Goal: Information Seeking & Learning: Learn about a topic

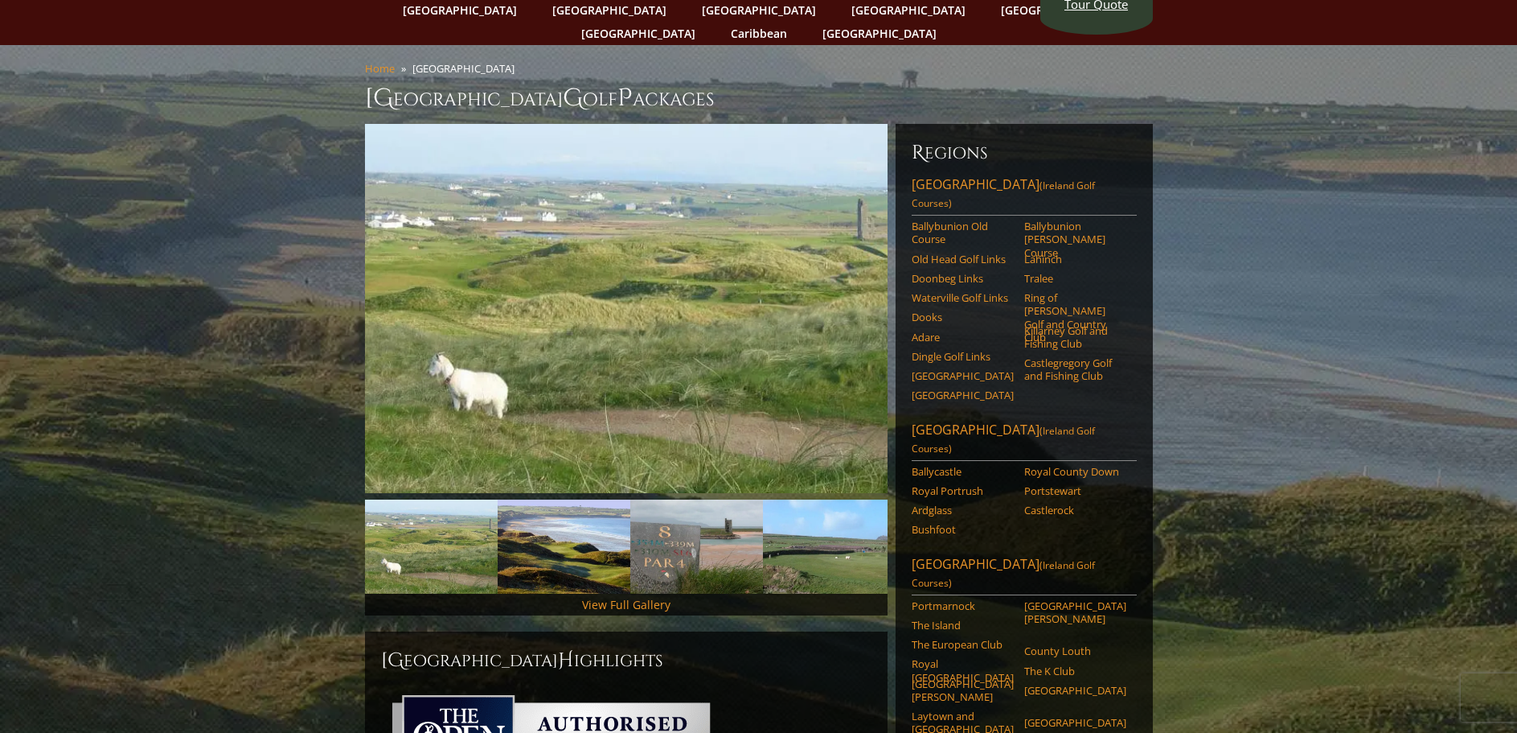
scroll to position [161, 0]
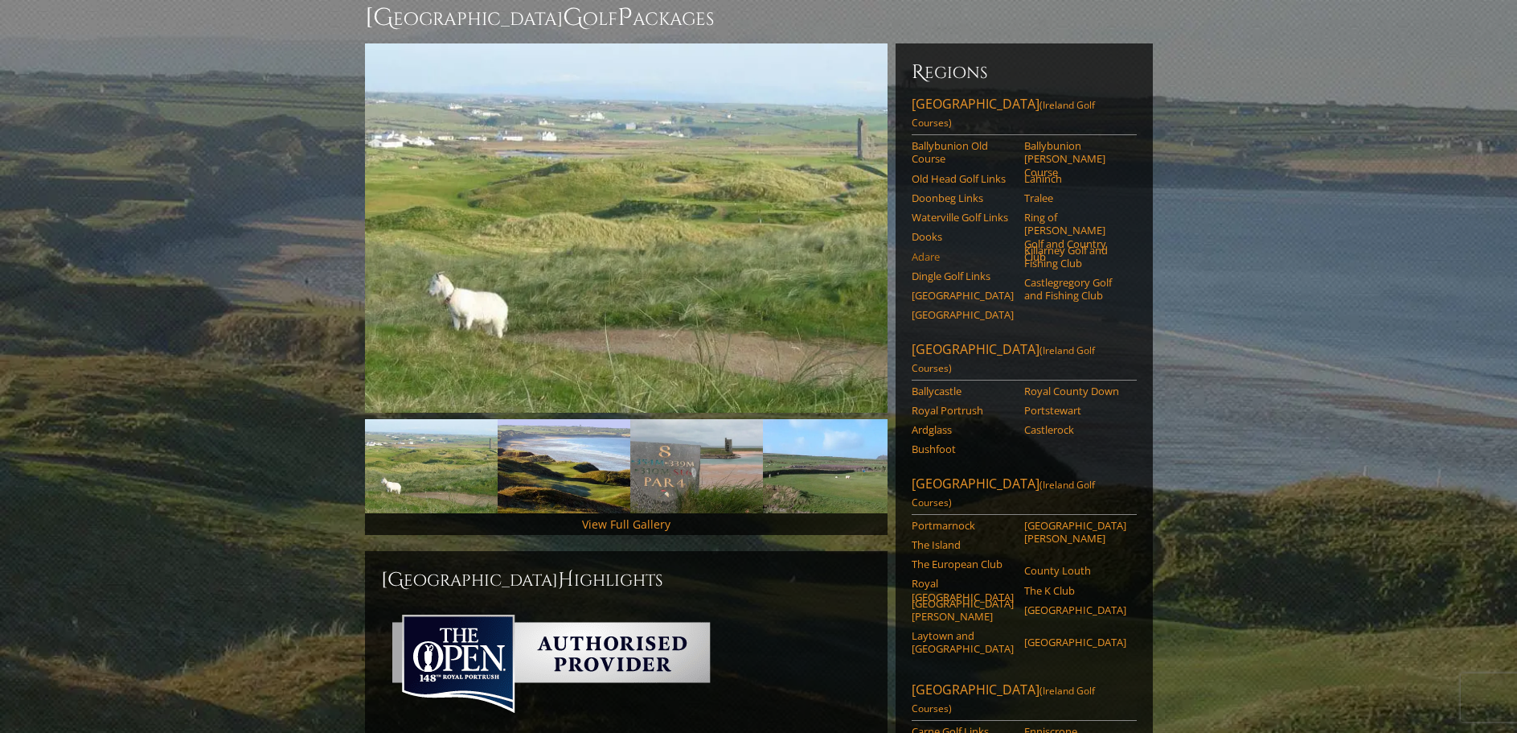
click at [933, 250] on link "Adare" at bounding box center [963, 256] width 102 height 13
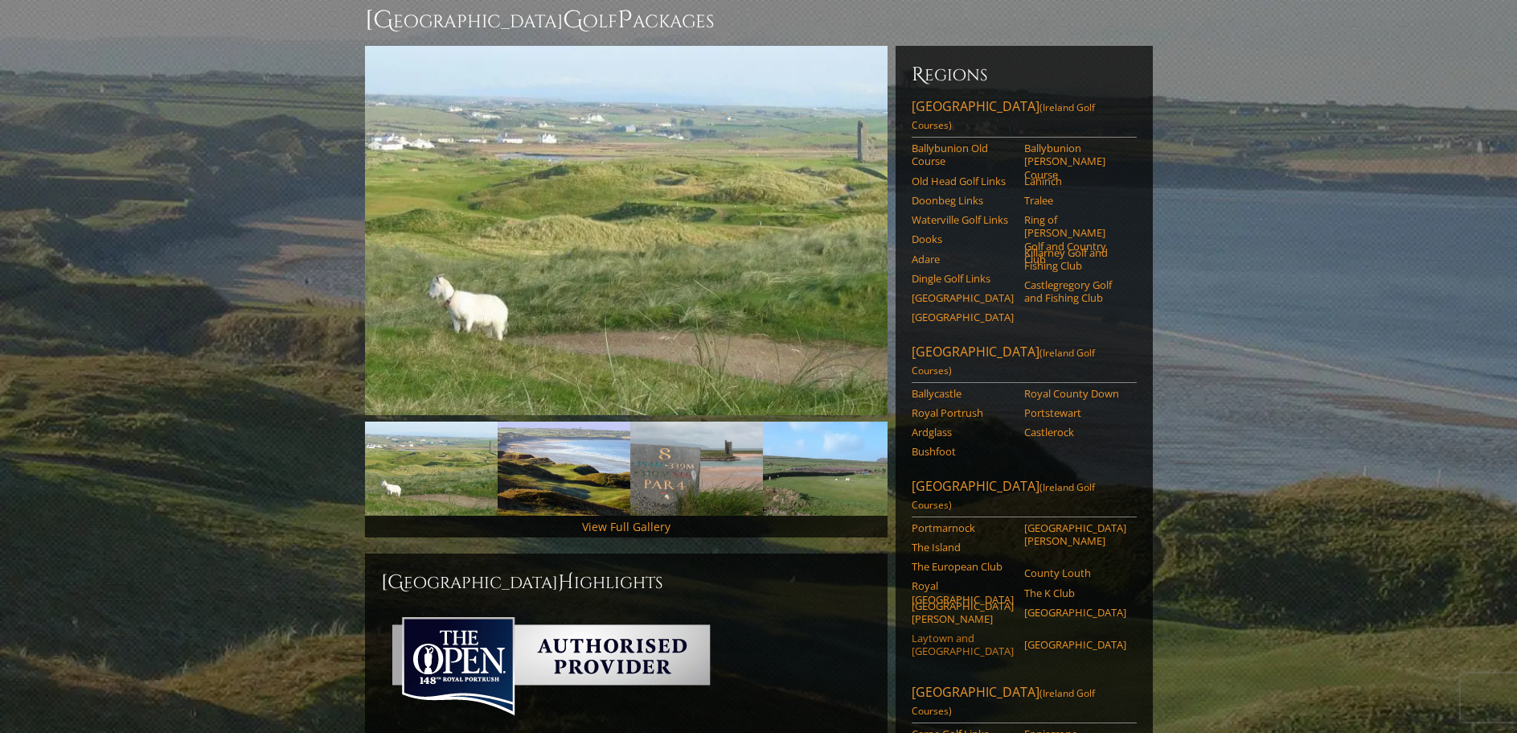
scroll to position [161, 0]
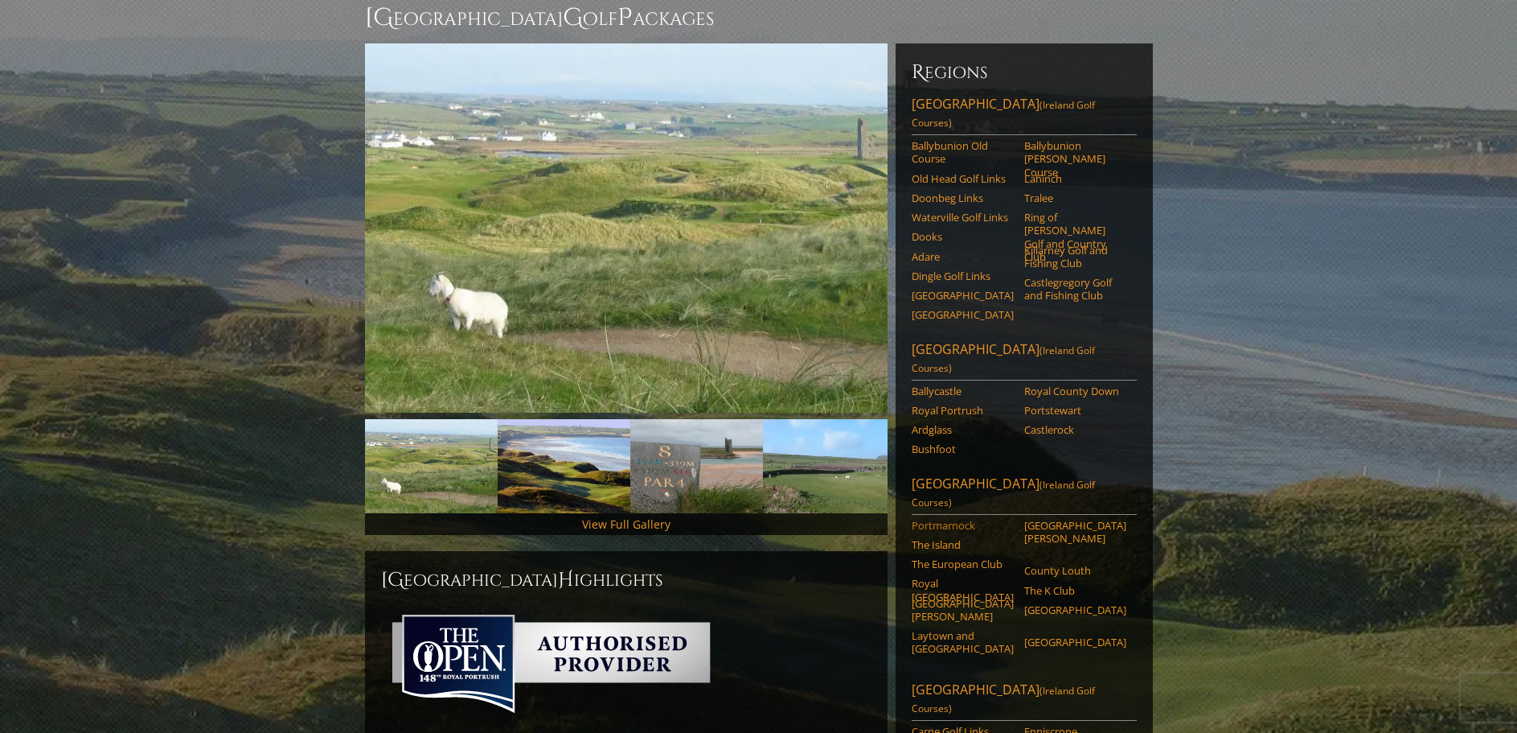
click at [944, 519] on link "Portmarnock" at bounding box center [963, 525] width 102 height 13
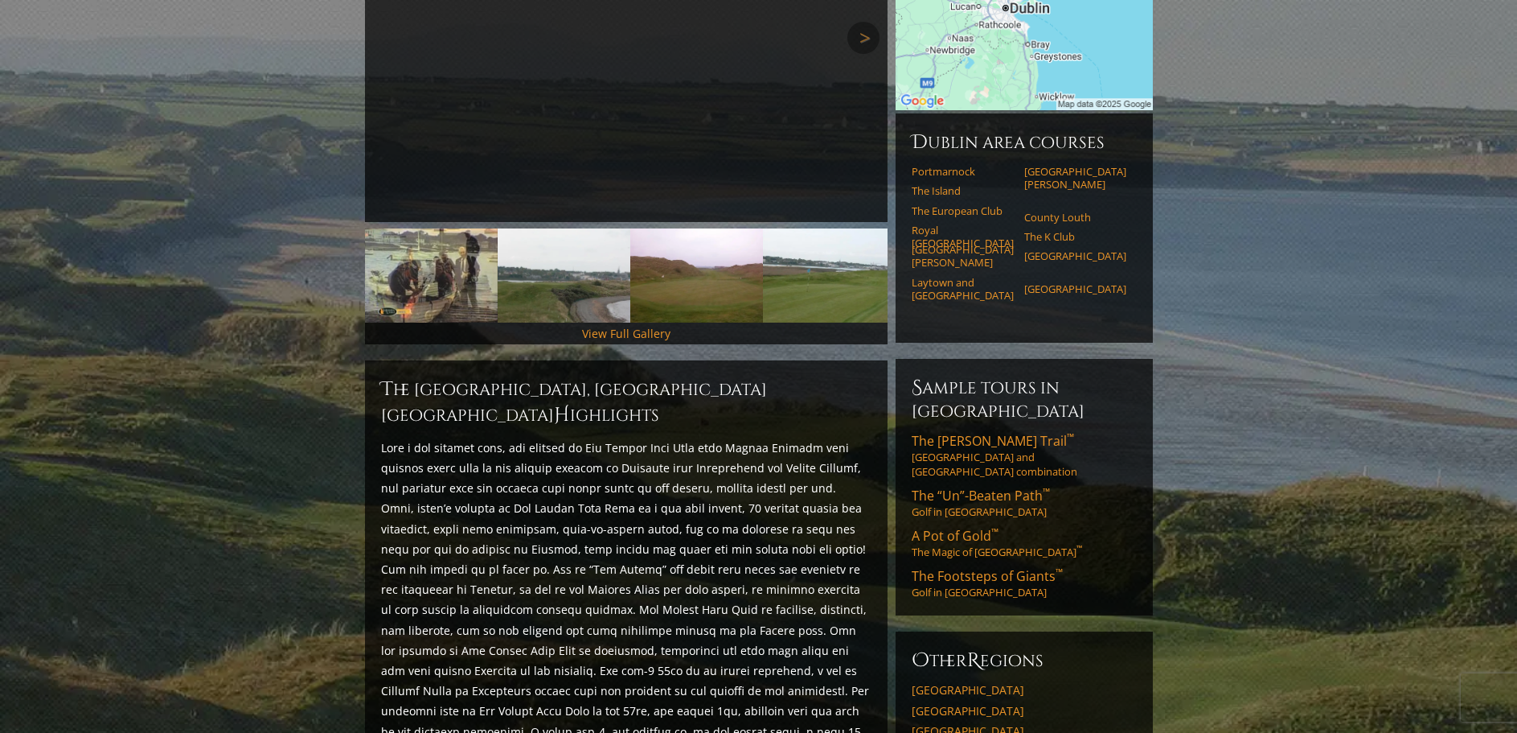
scroll to position [80, 0]
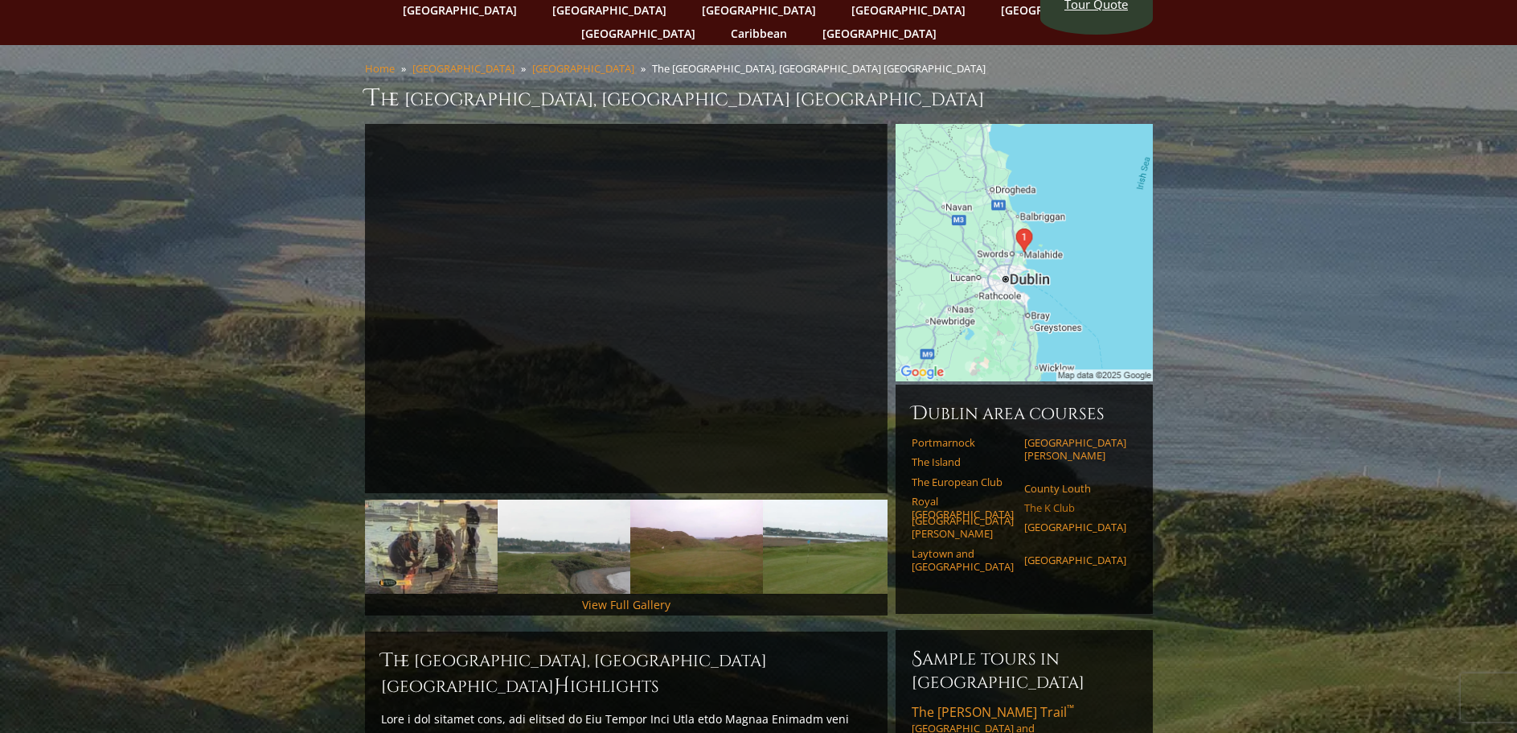
click at [1064, 501] on link "The K Club" at bounding box center [1075, 507] width 102 height 13
